Goal: Task Accomplishment & Management: Manage account settings

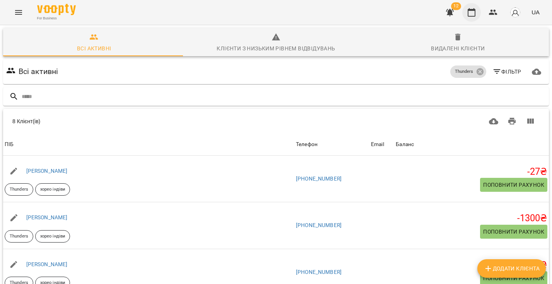
scroll to position [91, 0]
click at [469, 14] on icon "button" at bounding box center [472, 12] width 8 height 9
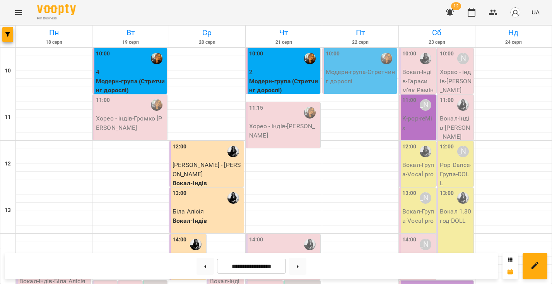
scroll to position [122, 0]
click at [49, 14] on div "For Business" at bounding box center [56, 12] width 39 height 17
click at [46, 11] on img at bounding box center [56, 9] width 39 height 11
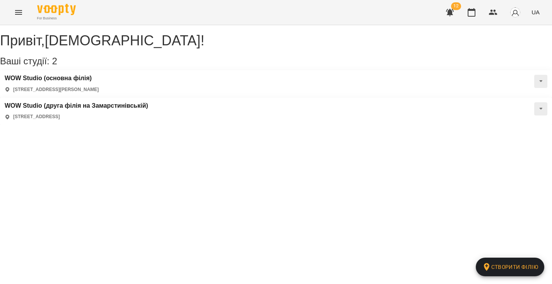
click at [91, 81] on div "WOW Studio (основна філія) [STREET_ADDRESS]" at bounding box center [276, 83] width 552 height 27
click at [148, 102] on h3 "WOW Studio (друга філія на Замарстинівській)" at bounding box center [77, 105] width 144 height 7
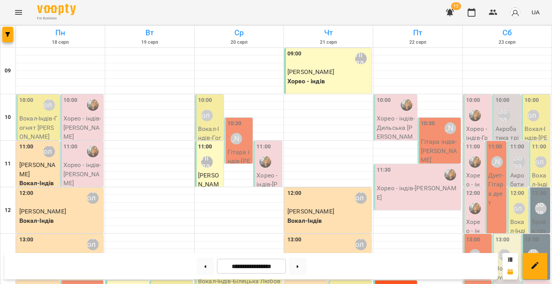
scroll to position [351, 0]
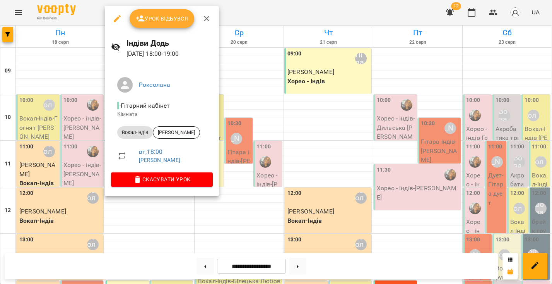
click at [207, 19] on icon "button" at bounding box center [206, 18] width 9 height 9
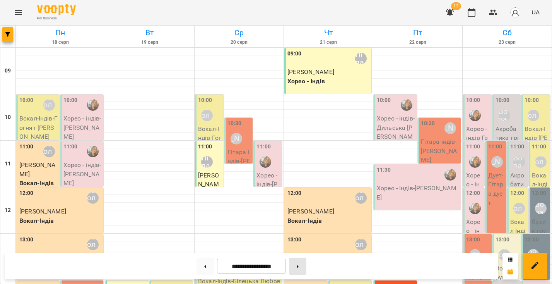
click at [306, 267] on button at bounding box center [297, 265] width 17 height 17
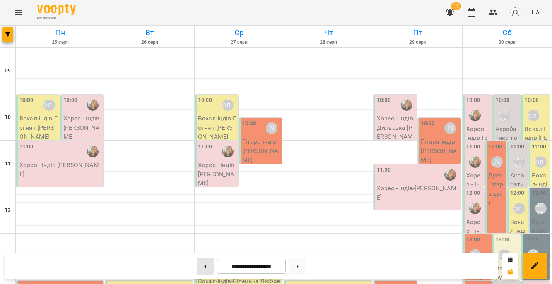
click at [205, 268] on button at bounding box center [205, 265] width 17 height 17
type input "**********"
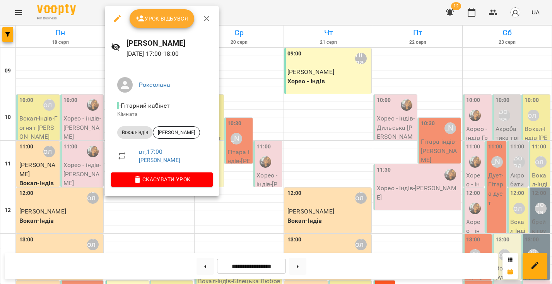
click at [207, 20] on icon "button" at bounding box center [206, 18] width 5 height 5
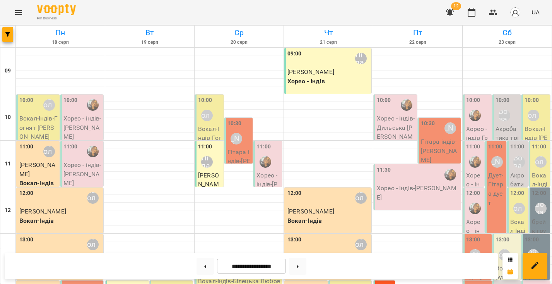
scroll to position [264, 0]
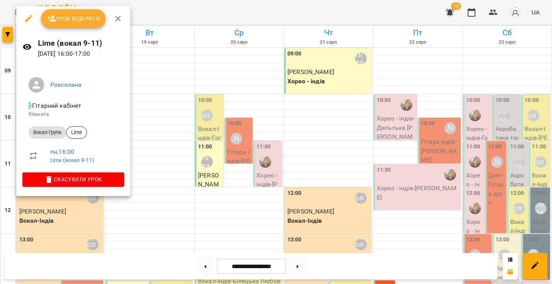
click at [122, 16] on icon "button" at bounding box center [117, 18] width 9 height 9
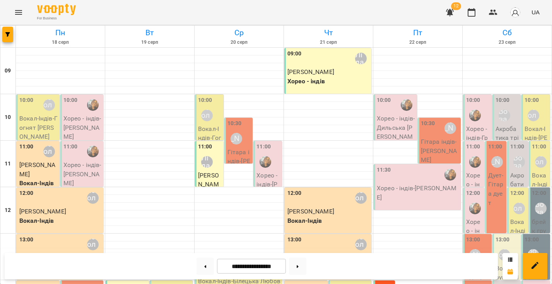
scroll to position [305, 0]
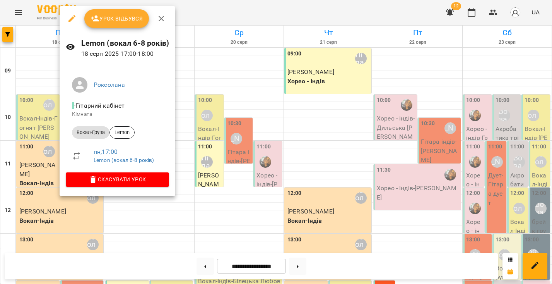
click at [159, 14] on button "button" at bounding box center [161, 18] width 19 height 19
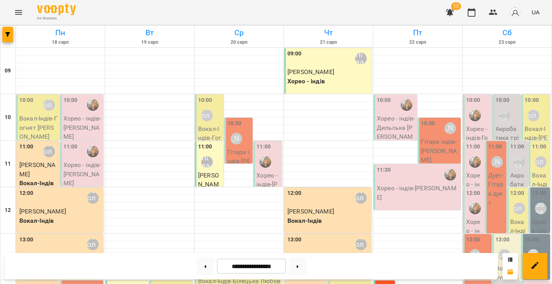
scroll to position [346, 0]
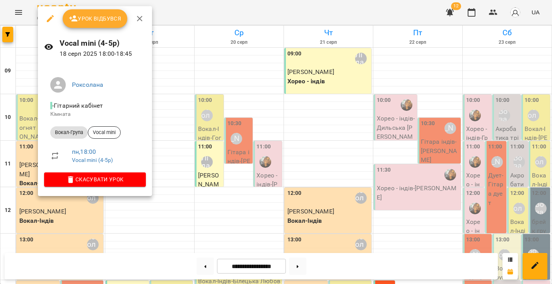
click at [138, 16] on icon "button" at bounding box center [139, 18] width 9 height 9
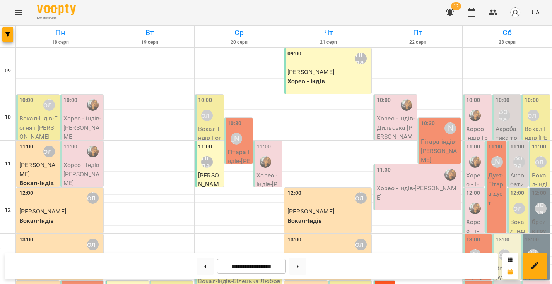
scroll to position [356, 0]
click at [490, 13] on icon "button" at bounding box center [493, 12] width 9 height 9
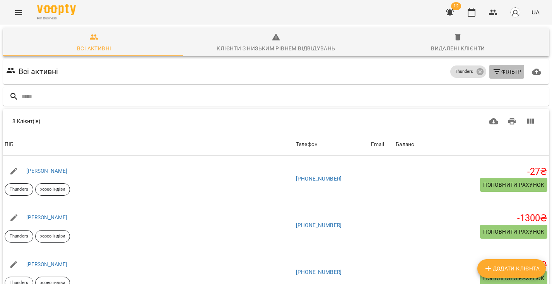
click at [493, 72] on icon "button" at bounding box center [497, 71] width 9 height 9
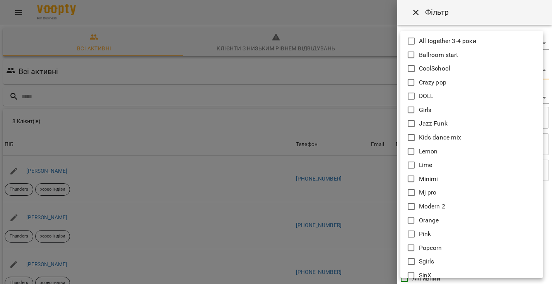
click at [494, 74] on body "For Business 12 UA Всі активні Клієнти з низьким рівнем відвідувань Видалені кл…" at bounding box center [276, 202] width 552 height 405
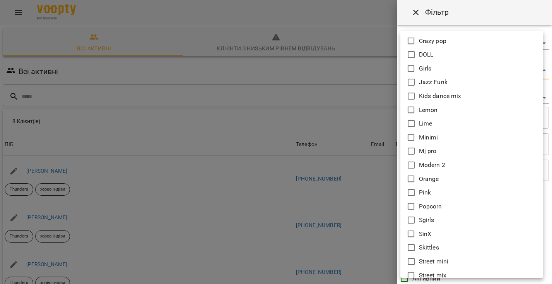
scroll to position [82, 0]
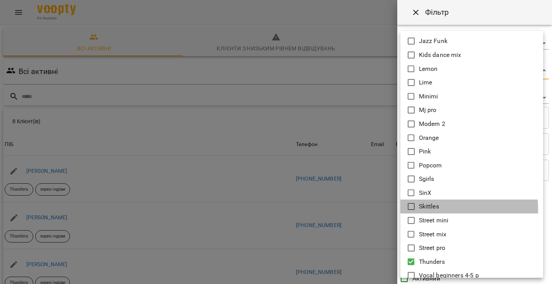
click at [414, 207] on icon at bounding box center [411, 206] width 9 height 9
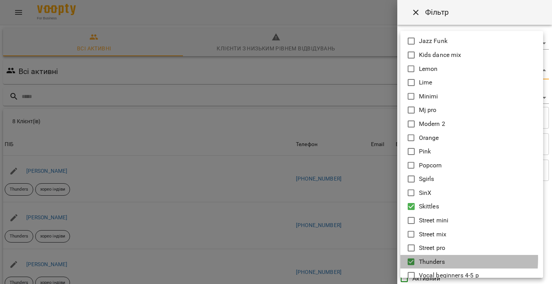
click at [410, 258] on icon at bounding box center [411, 261] width 7 height 7
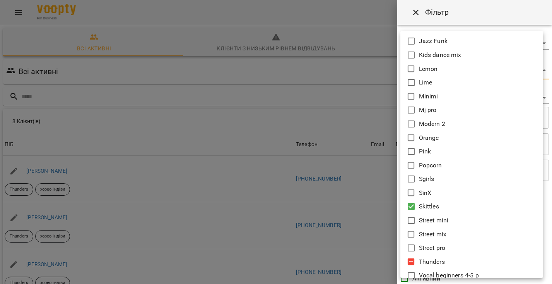
click at [408, 259] on icon at bounding box center [411, 261] width 9 height 9
type input "********"
click at [377, 139] on div at bounding box center [276, 142] width 552 height 284
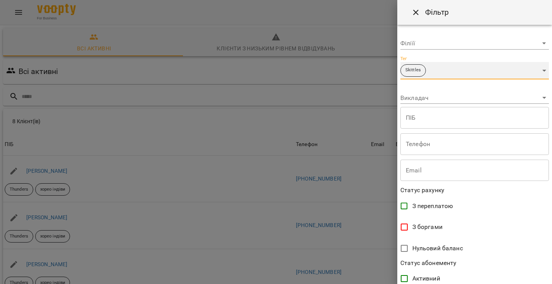
scroll to position [152, 0]
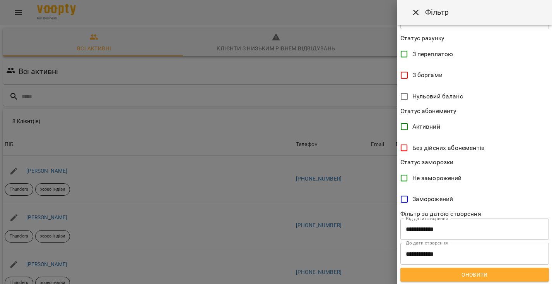
click at [428, 270] on span "Оновити" at bounding box center [475, 274] width 136 height 9
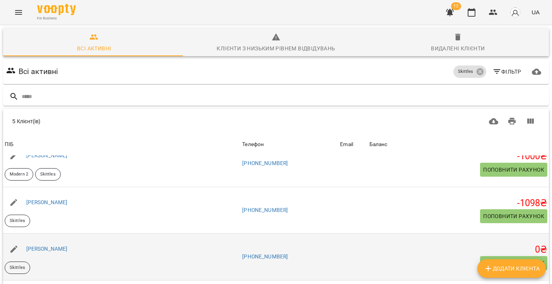
scroll to position [56, 0]
click at [15, 244] on icon "button" at bounding box center [13, 248] width 9 height 9
select select "**"
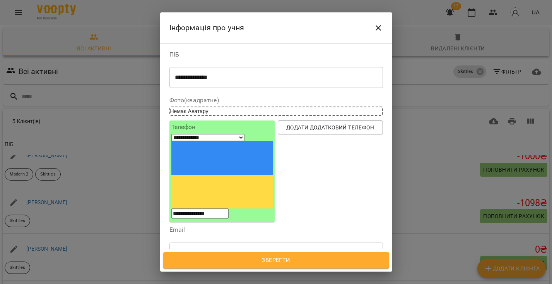
click at [199, 283] on div at bounding box center [196, 289] width 9 height 9
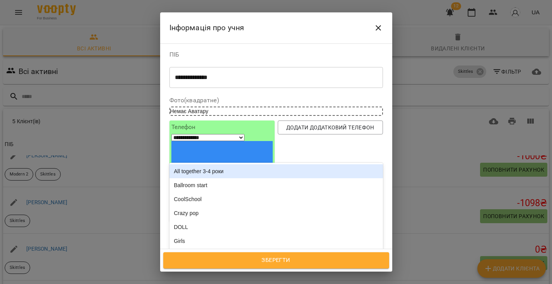
click at [200, 283] on div "Надрукуйте або оберіть..." at bounding box center [206, 289] width 65 height 8
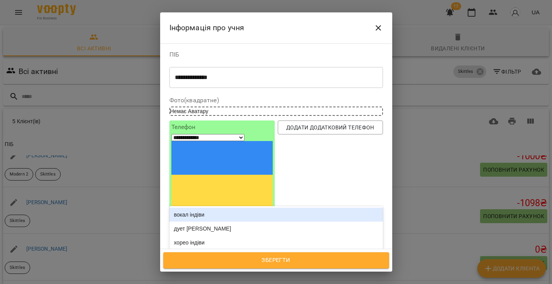
type input "*"
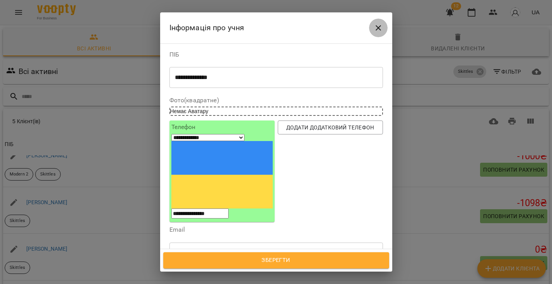
click at [379, 30] on icon "Close" at bounding box center [378, 27] width 9 height 9
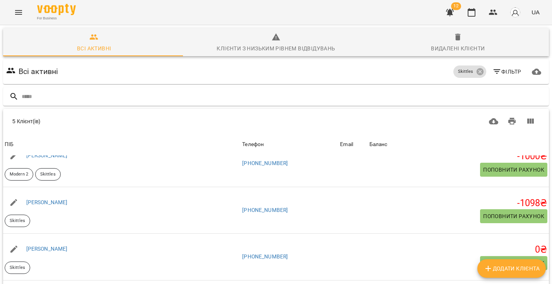
scroll to position [0, 0]
click at [477, 70] on icon at bounding box center [480, 71] width 7 height 7
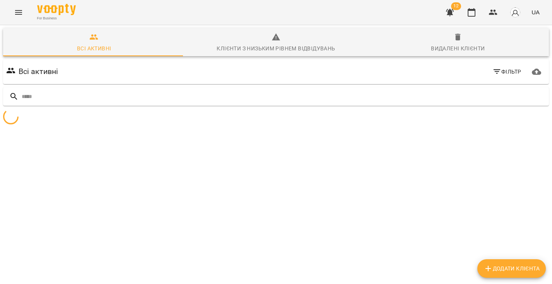
click at [493, 69] on icon "button" at bounding box center [497, 71] width 9 height 9
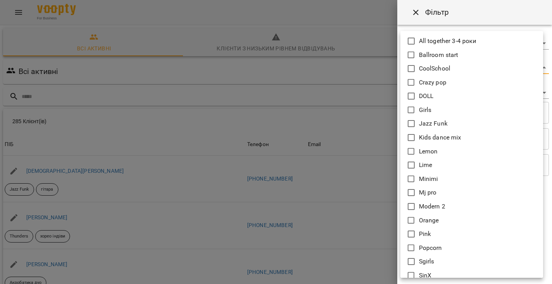
click at [477, 67] on body "For Business 12 UA Всі активні Клієнти з низьким рівнем відвідувань Видалені кл…" at bounding box center [276, 202] width 552 height 405
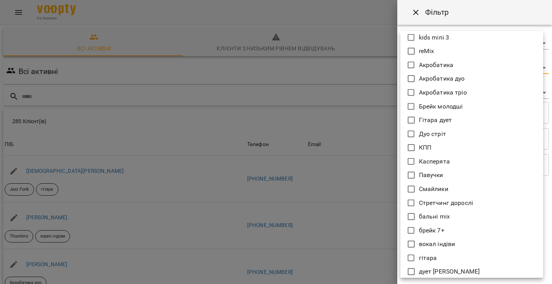
scroll to position [333, 0]
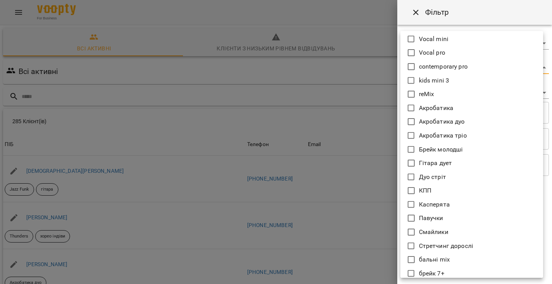
drag, startPoint x: 409, startPoint y: 201, endPoint x: 401, endPoint y: 194, distance: 10.7
click at [409, 201] on icon at bounding box center [411, 204] width 7 height 7
type input "*********"
click at [381, 162] on div at bounding box center [276, 142] width 552 height 284
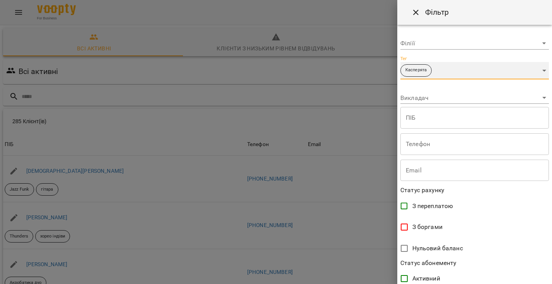
scroll to position [152, 0]
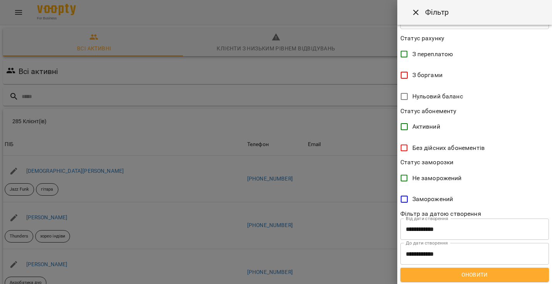
click at [468, 267] on button "Оновити" at bounding box center [475, 274] width 149 height 14
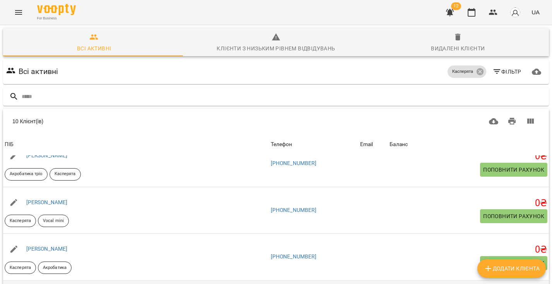
scroll to position [57, 0]
click at [471, 16] on icon "button" at bounding box center [472, 12] width 8 height 9
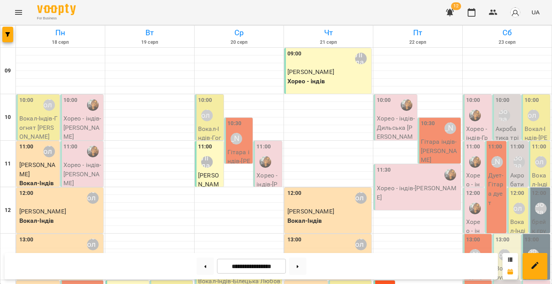
click at [46, 13] on img at bounding box center [56, 9] width 39 height 11
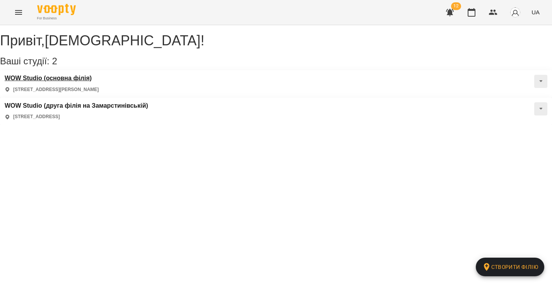
click at [85, 82] on h3 "WOW Studio (основна філія)" at bounding box center [52, 78] width 94 height 7
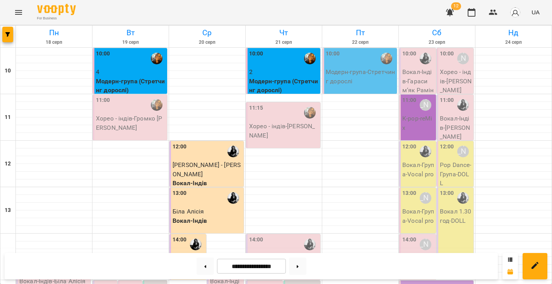
click at [59, 12] on img at bounding box center [56, 9] width 39 height 11
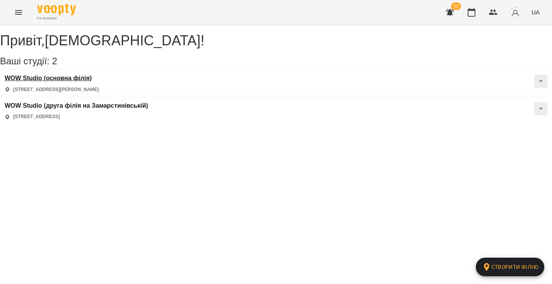
click at [75, 82] on h3 "WOW Studio (основна філія)" at bounding box center [52, 78] width 94 height 7
